Goal: Task Accomplishment & Management: Manage account settings

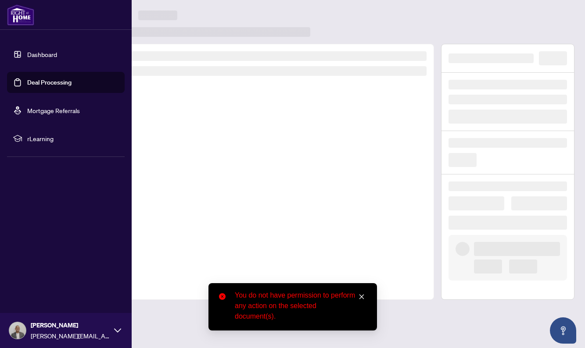
click at [35, 54] on link "Dashboard" at bounding box center [42, 54] width 30 height 8
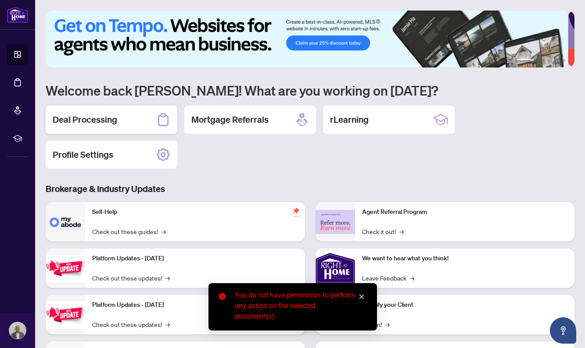
click at [107, 120] on h2 "Deal Processing" at bounding box center [85, 120] width 64 height 12
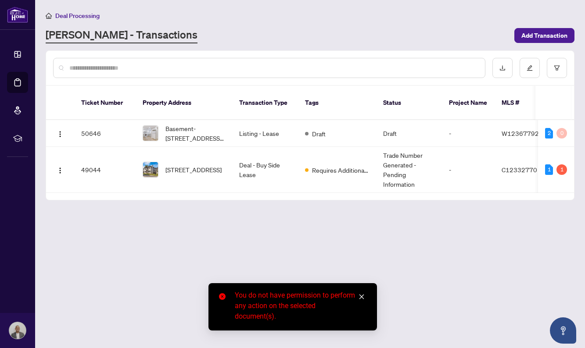
click at [362, 296] on icon "close" at bounding box center [361, 297] width 5 height 5
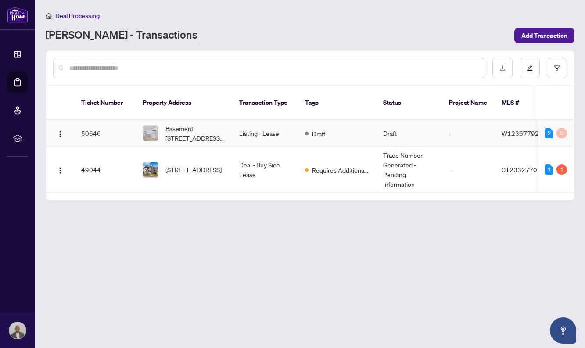
click at [359, 121] on td "Draft" at bounding box center [337, 133] width 78 height 27
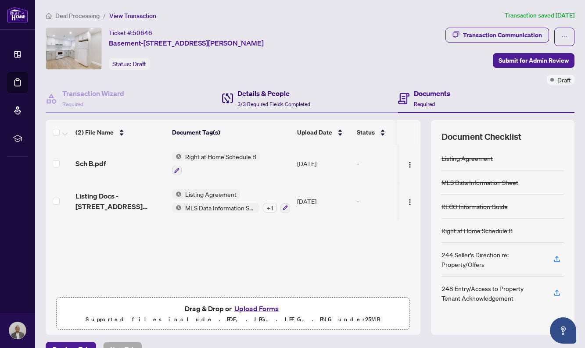
click at [257, 101] on span "3/3 Required Fields Completed" at bounding box center [273, 104] width 73 height 7
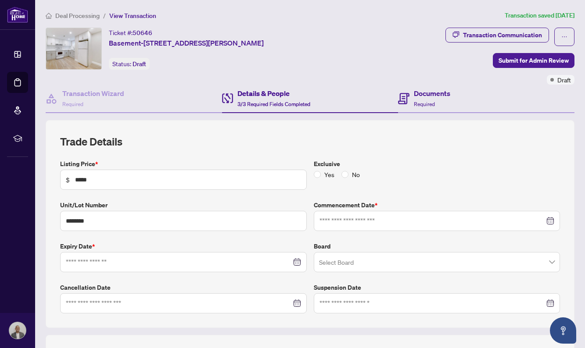
type input "**********"
click at [426, 97] on h4 "Documents" at bounding box center [432, 93] width 36 height 11
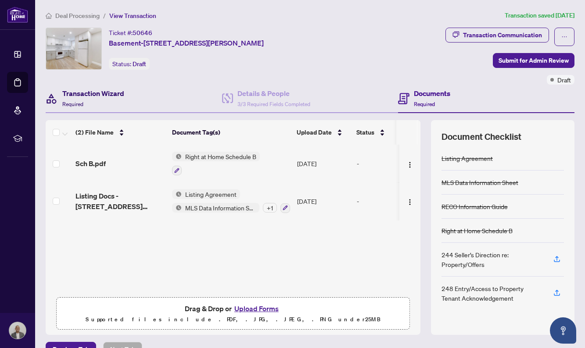
click at [80, 92] on h4 "Transaction Wizard" at bounding box center [93, 93] width 62 height 11
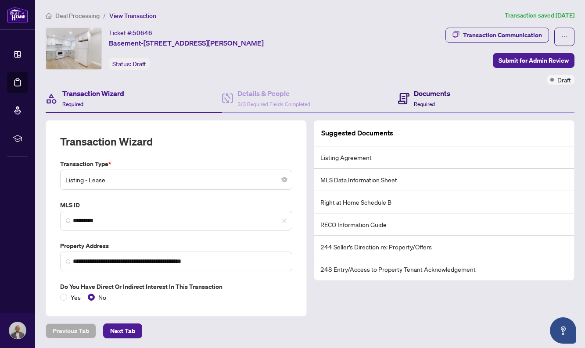
click at [424, 98] on div "Documents Required" at bounding box center [432, 98] width 36 height 21
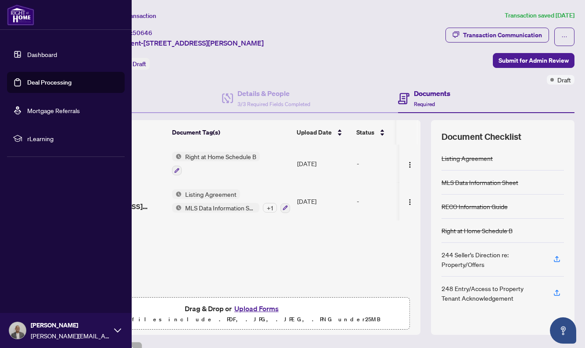
click at [36, 52] on link "Dashboard" at bounding box center [42, 54] width 30 height 8
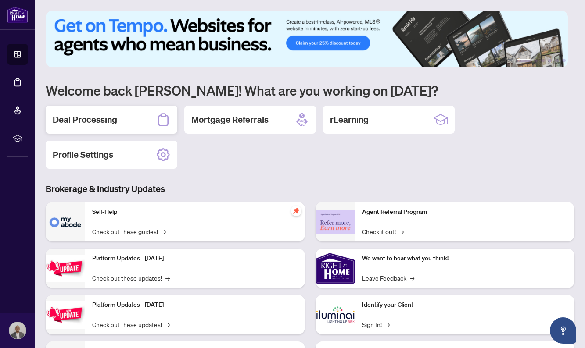
click at [94, 121] on h2 "Deal Processing" at bounding box center [85, 120] width 64 height 12
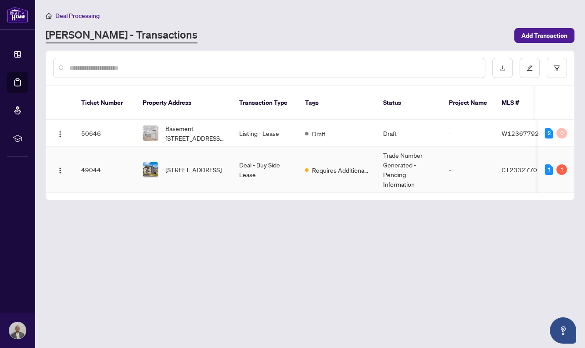
click at [413, 170] on td "Trade Number Generated - Pending Information" at bounding box center [409, 170] width 66 height 46
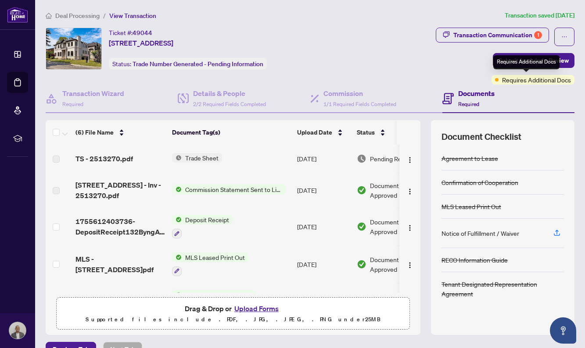
click at [536, 82] on span "Requires Additional Docs" at bounding box center [536, 80] width 69 height 10
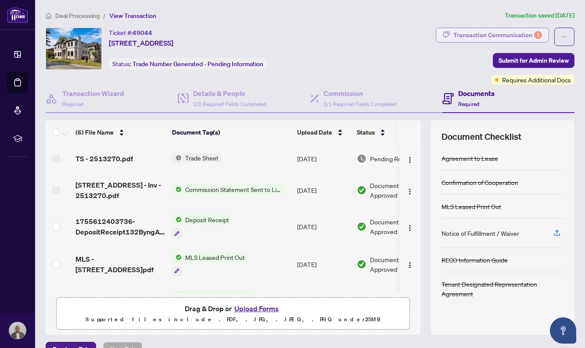
click at [510, 32] on div "Transaction Communication 1" at bounding box center [497, 35] width 89 height 14
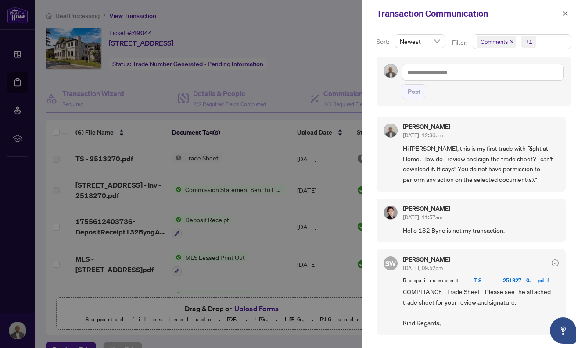
click at [285, 62] on div at bounding box center [292, 174] width 585 height 348
click at [562, 13] on icon "close" at bounding box center [565, 14] width 6 height 6
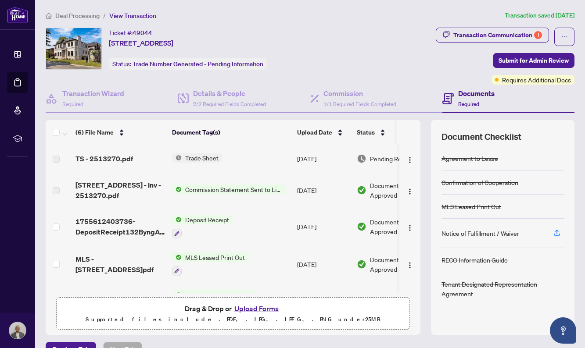
click at [202, 156] on span "Trade Sheet" at bounding box center [202, 158] width 40 height 10
click at [171, 153] on td "Trade Sheet" at bounding box center [230, 159] width 125 height 28
click at [105, 159] on span "TS - 2513270.pdf" at bounding box center [103, 158] width 57 height 11
click at [53, 158] on label at bounding box center [56, 159] width 7 height 10
drag, startPoint x: 118, startPoint y: 158, endPoint x: 188, endPoint y: 157, distance: 70.2
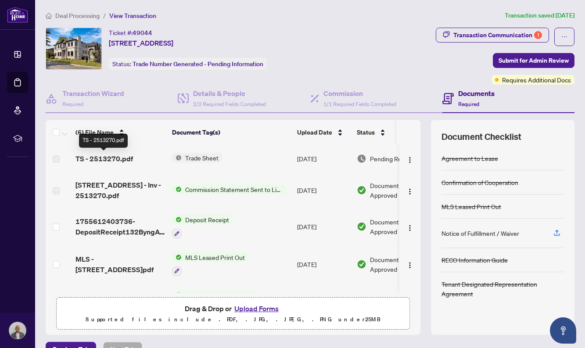
click at [120, 158] on span "TS - 2513270.pdf" at bounding box center [103, 158] width 57 height 11
click at [198, 157] on span "Trade Sheet" at bounding box center [202, 158] width 40 height 10
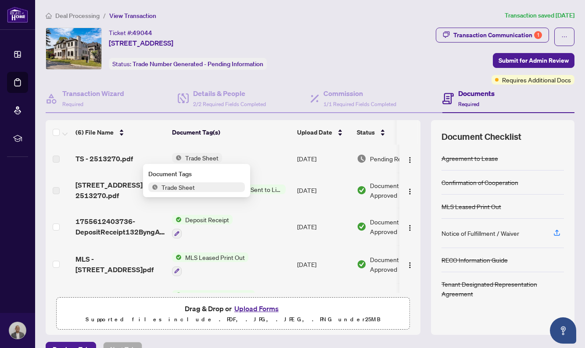
click at [190, 188] on span "Trade Sheet" at bounding box center [178, 187] width 40 height 10
click at [116, 157] on span "TS - 2513270.pdf" at bounding box center [103, 158] width 57 height 11
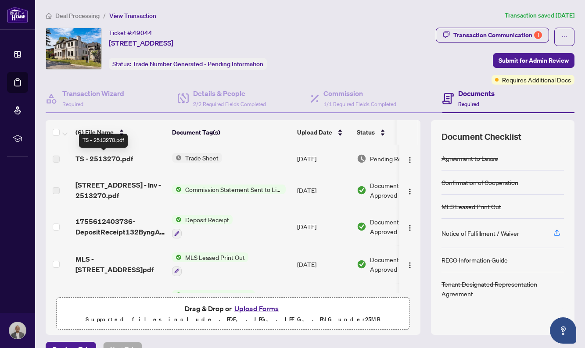
click at [125, 160] on span "TS - 2513270.pdf" at bounding box center [103, 158] width 57 height 11
click at [406, 160] on img "button" at bounding box center [409, 160] width 7 height 7
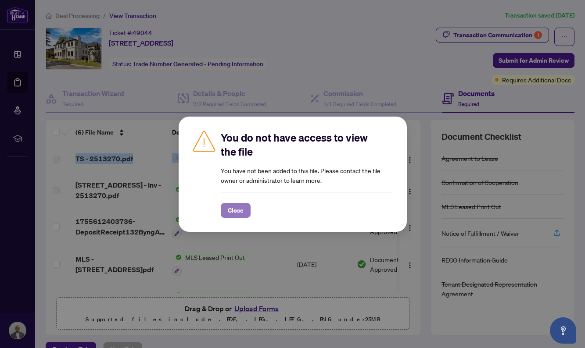
click at [240, 210] on span "Close" at bounding box center [236, 210] width 16 height 14
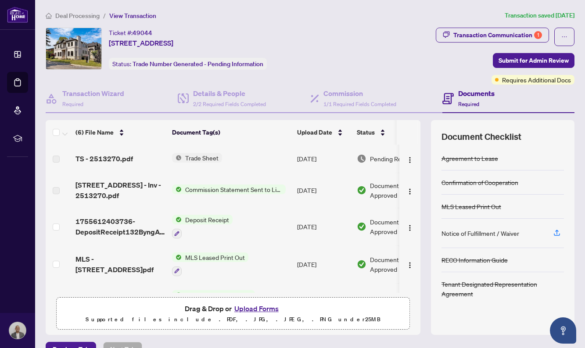
click at [244, 151] on td "Trade Sheet" at bounding box center [230, 159] width 125 height 28
click at [205, 156] on span "Trade Sheet" at bounding box center [202, 158] width 40 height 10
click at [262, 151] on td "Trade Sheet" at bounding box center [230, 159] width 125 height 28
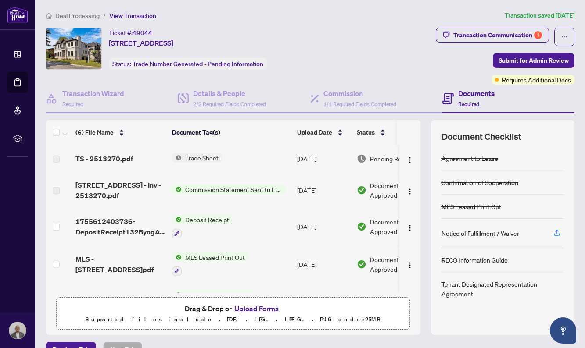
click at [332, 150] on td "Aug/21/2025" at bounding box center [323, 159] width 60 height 28
click at [374, 153] on td "Pending Review 1" at bounding box center [390, 159] width 75 height 28
click at [353, 154] on td "Pending Review 1" at bounding box center [390, 159] width 75 height 28
